Goal: Information Seeking & Learning: Learn about a topic

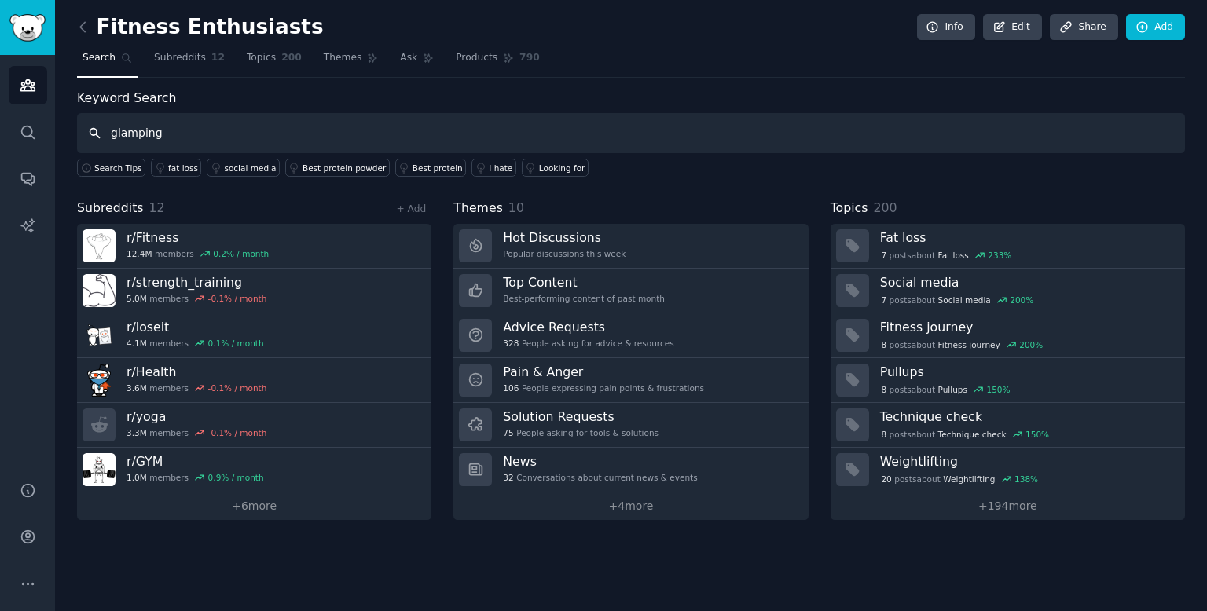
type input "glamping"
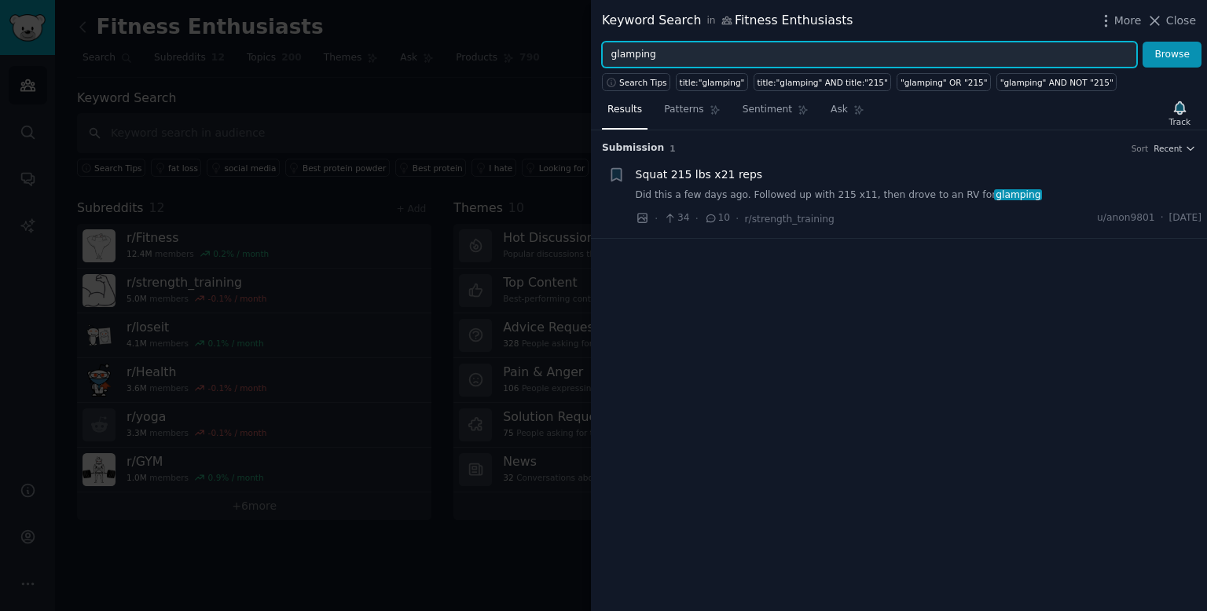
click at [656, 42] on input "glamping" at bounding box center [869, 55] width 535 height 27
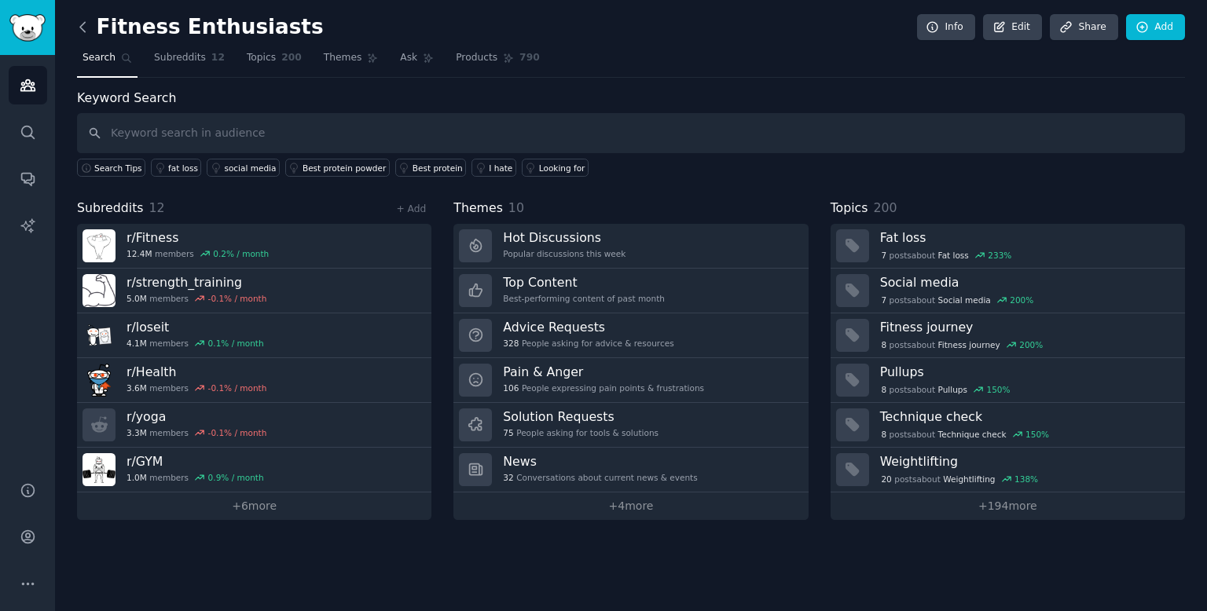
click at [86, 24] on icon at bounding box center [83, 27] width 17 height 17
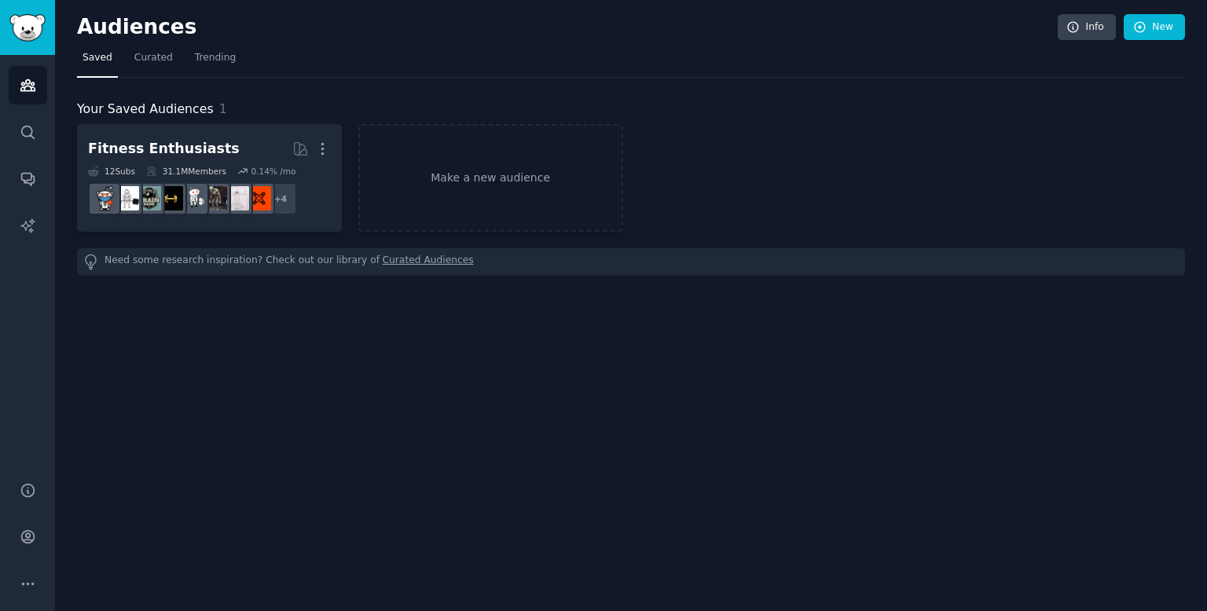
click at [100, 59] on span "Saved" at bounding box center [98, 58] width 30 height 14
click at [25, 124] on icon "Sidebar" at bounding box center [28, 132] width 17 height 17
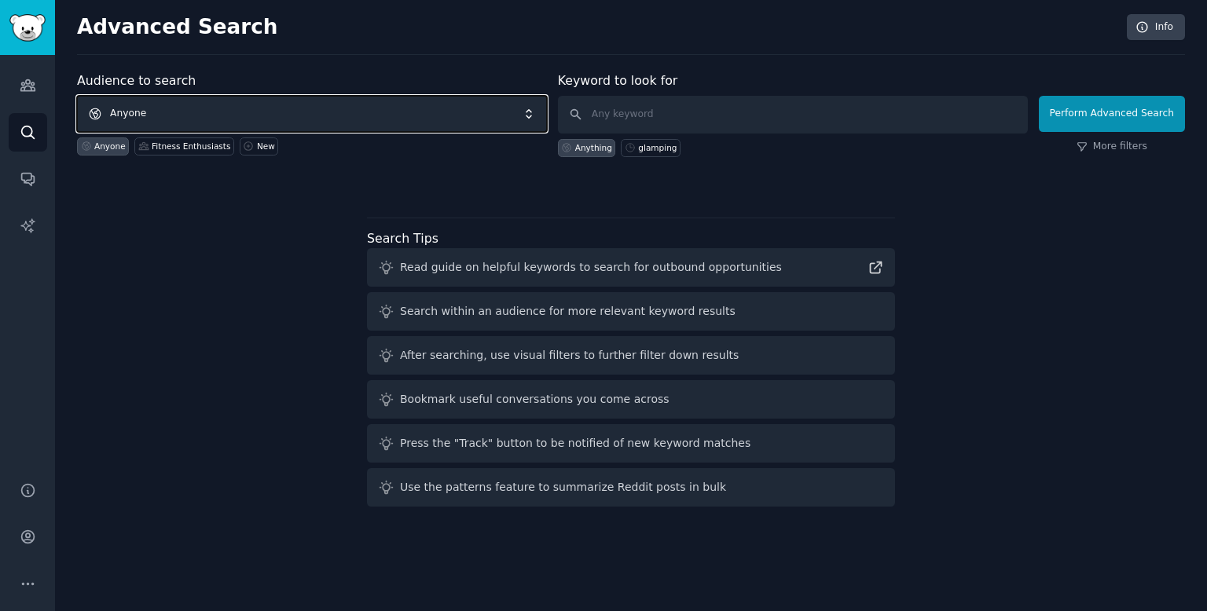
click at [337, 112] on span "Anyone" at bounding box center [312, 114] width 470 height 36
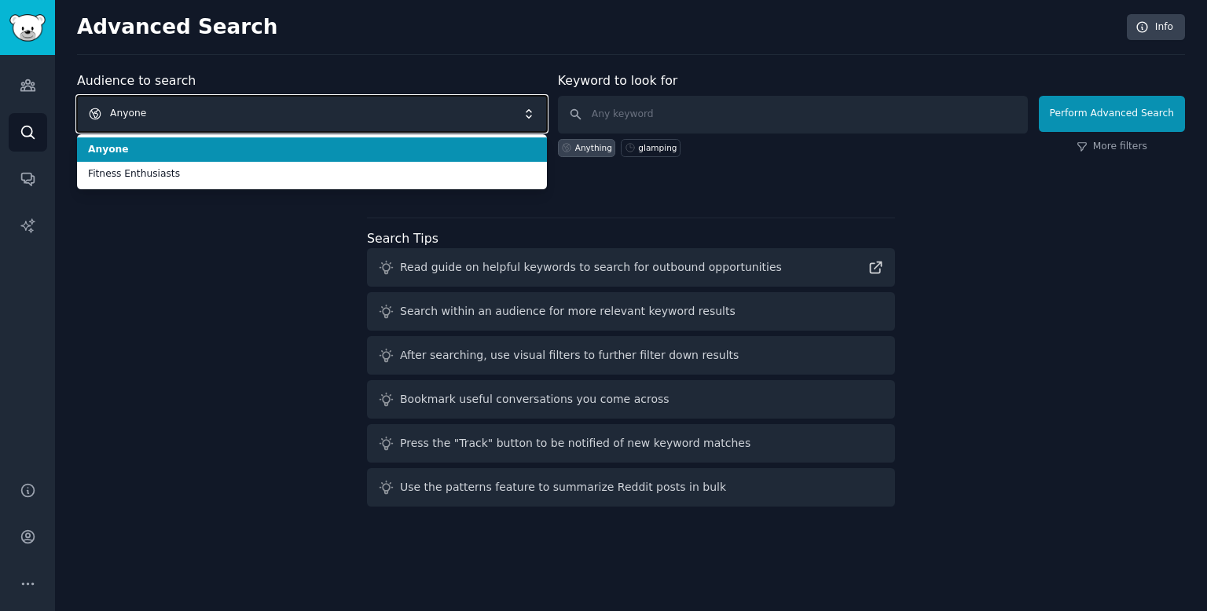
click at [337, 112] on span "Anyone" at bounding box center [312, 114] width 470 height 36
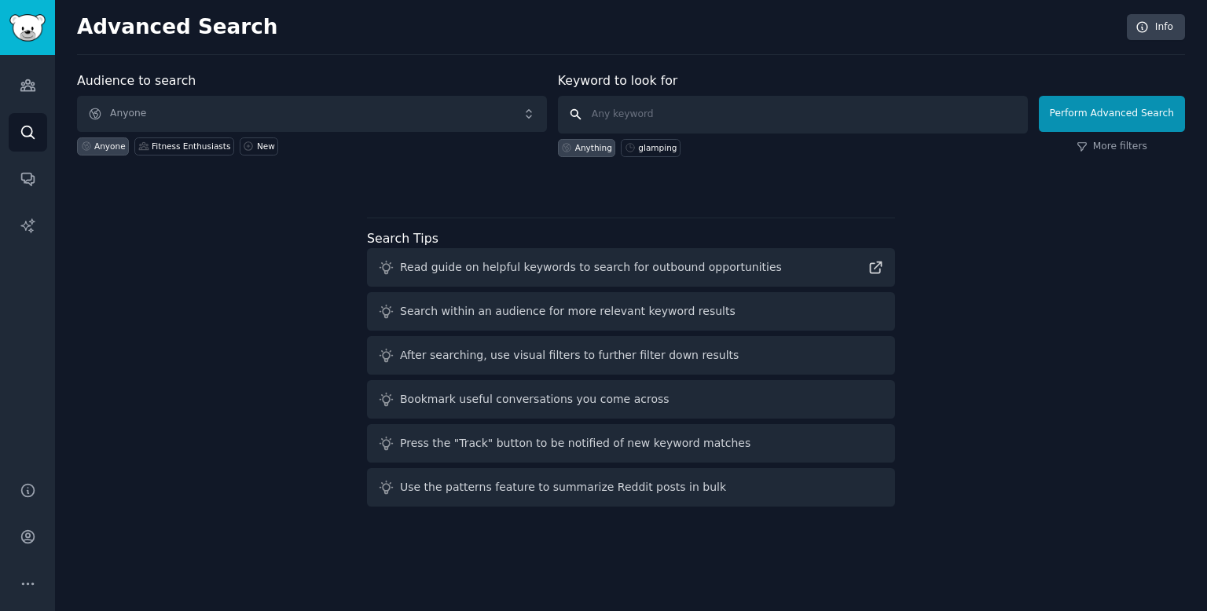
click at [696, 108] on input "text" at bounding box center [793, 115] width 470 height 38
paste input "glamping"
type input "glamping"
click at [1086, 115] on button "Perform Advanced Search" at bounding box center [1112, 114] width 146 height 36
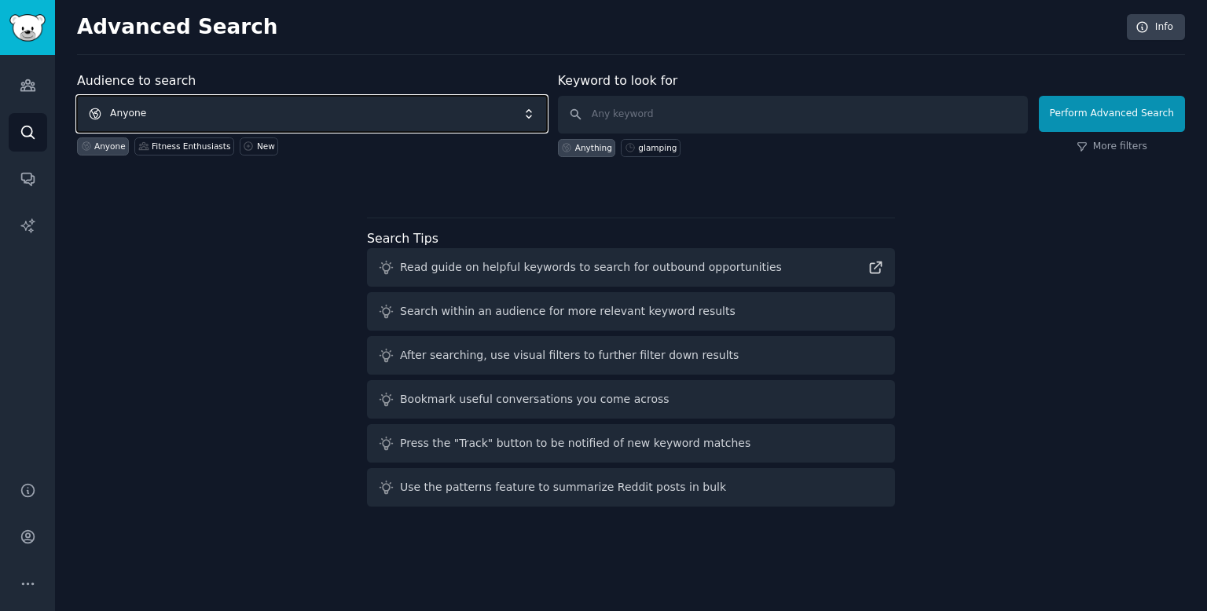
click at [156, 108] on span "Anyone" at bounding box center [312, 114] width 470 height 36
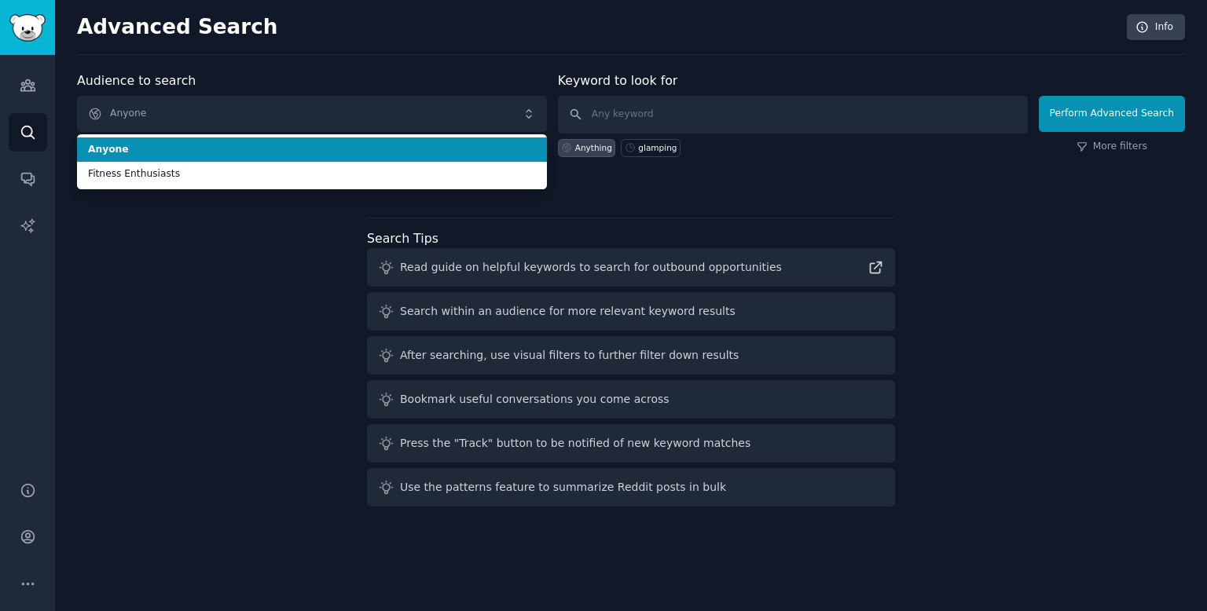
click at [145, 152] on span "Anyone" at bounding box center [312, 150] width 448 height 14
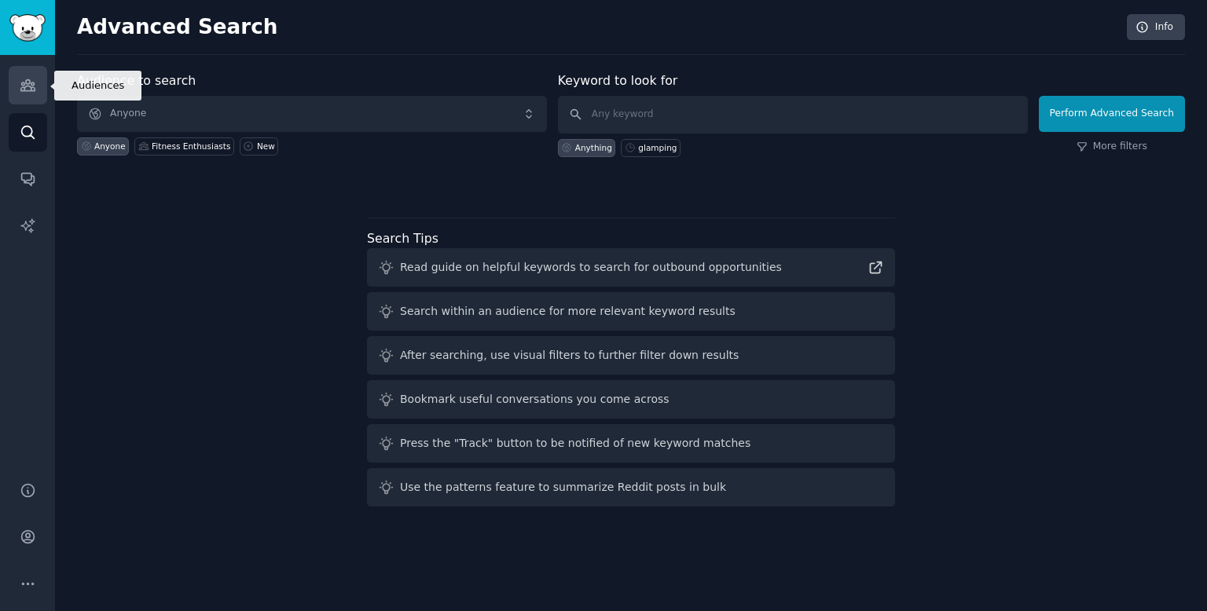
click at [28, 80] on icon "Sidebar" at bounding box center [27, 85] width 14 height 11
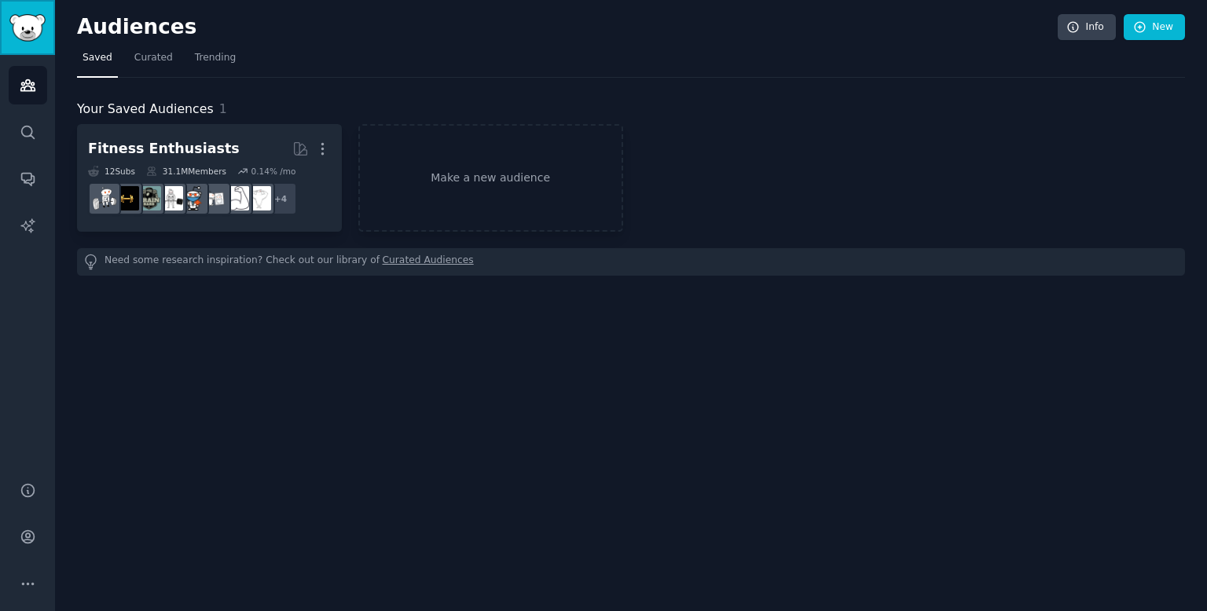
click at [20, 49] on link "Sidebar" at bounding box center [27, 27] width 55 height 55
click at [256, 376] on div "Audiences Info New Saved Curated Trending Your Saved Audiences 1 Fitness Enthus…" at bounding box center [631, 305] width 1152 height 611
